Goal: Task Accomplishment & Management: Manage account settings

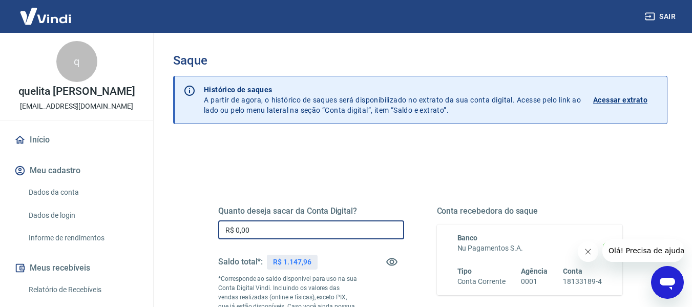
click at [326, 236] on input "R$ 0,00" at bounding box center [311, 229] width 186 height 19
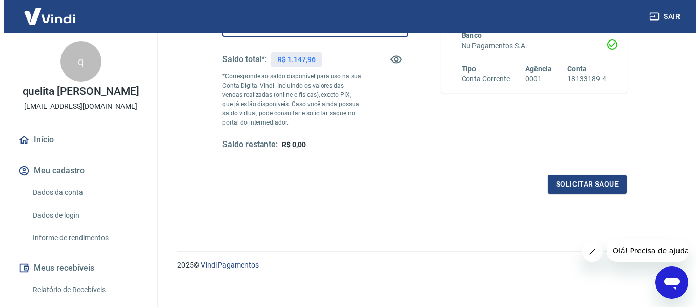
scroll to position [209, 0]
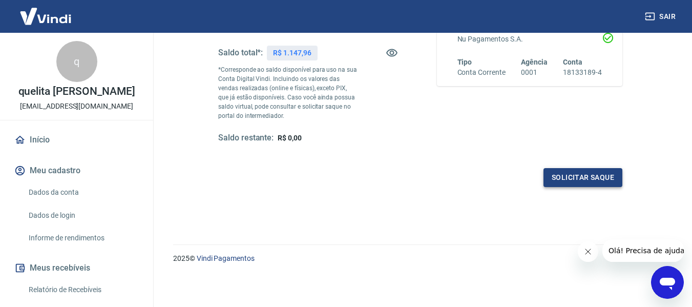
type input "R$ 1.147,96"
click at [576, 176] on button "Solicitar saque" at bounding box center [583, 177] width 79 height 19
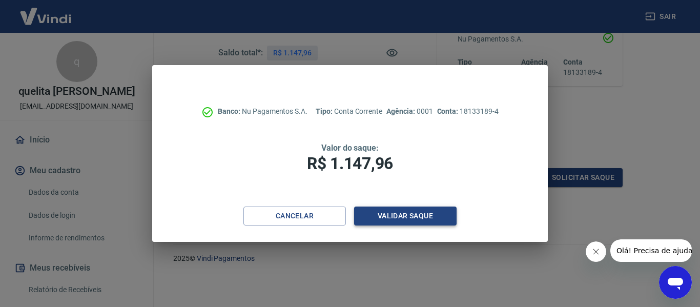
click at [426, 214] on button "Validar saque" at bounding box center [405, 216] width 103 height 19
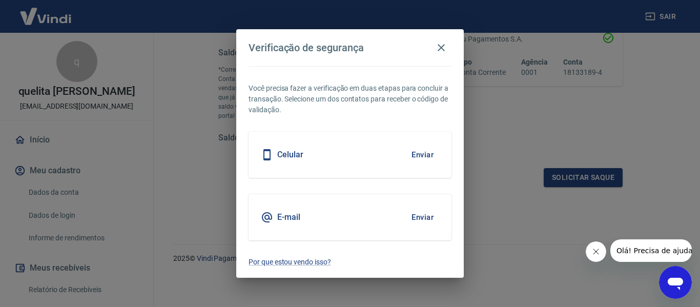
click at [430, 216] on button "Enviar" at bounding box center [422, 218] width 33 height 22
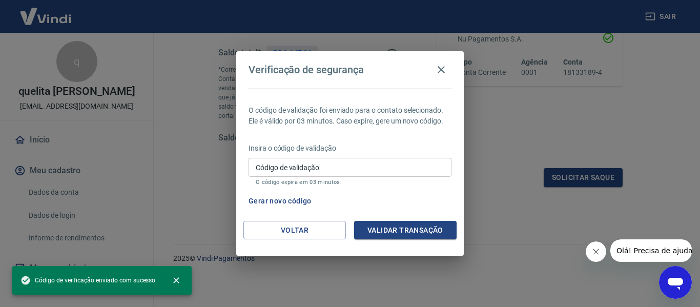
click at [317, 174] on input "Código de validação" at bounding box center [350, 167] width 203 height 19
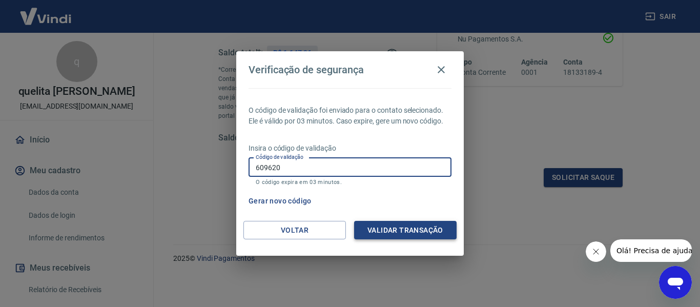
type input "609620"
click at [428, 229] on button "Validar transação" at bounding box center [405, 230] width 103 height 19
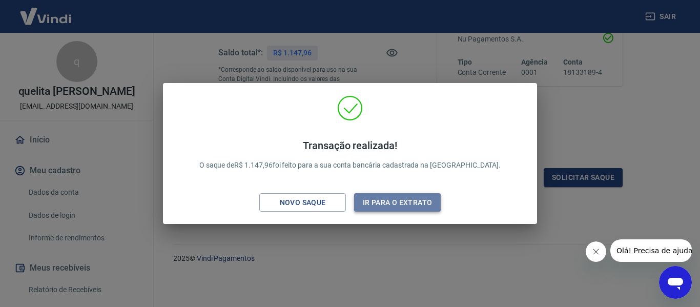
click at [427, 200] on button "Ir para o extrato" at bounding box center [397, 202] width 87 height 19
